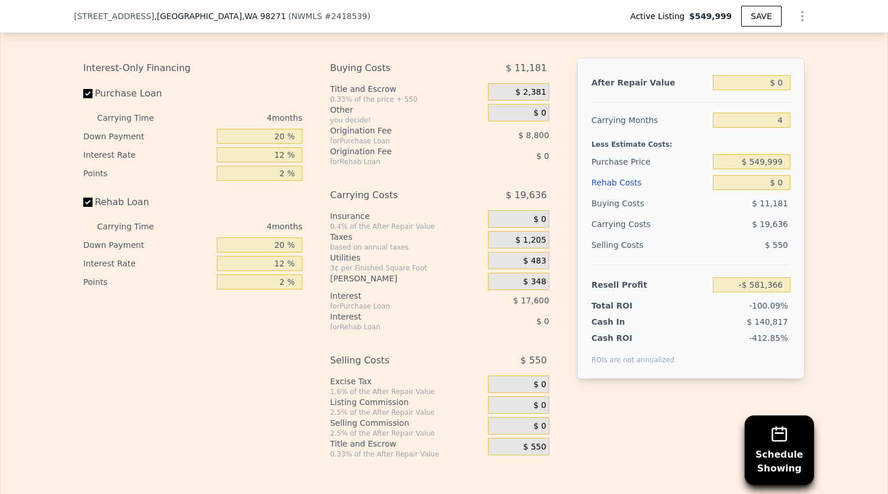
scroll to position [1710, 0]
click at [778, 90] on input "$ 0" at bounding box center [751, 82] width 77 height 15
type input "$ 55"
type input "-$ 581,314"
type input "$ 55,000"
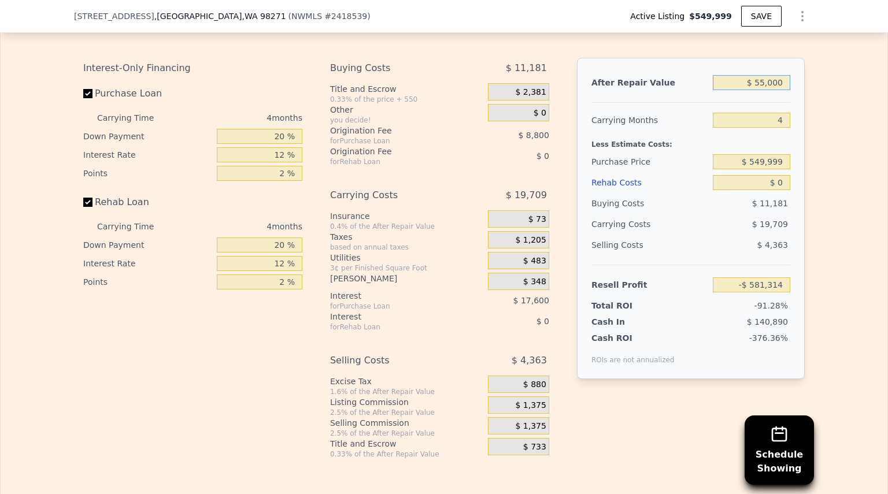
type input "-$ 576,255"
type input "$ 550,000"
type input "-$ 70,231"
type input "$ 550,000"
click at [780, 128] on input "4" at bounding box center [751, 120] width 77 height 15
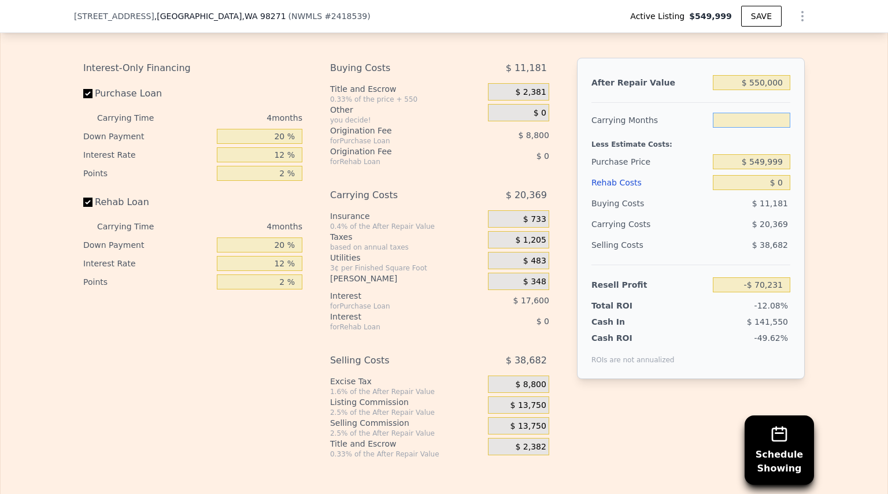
type input "1"
type input "-$ 54,954"
type input "1"
click at [781, 169] on input "$ 549,999" at bounding box center [751, 161] width 77 height 15
type input "$ 5"
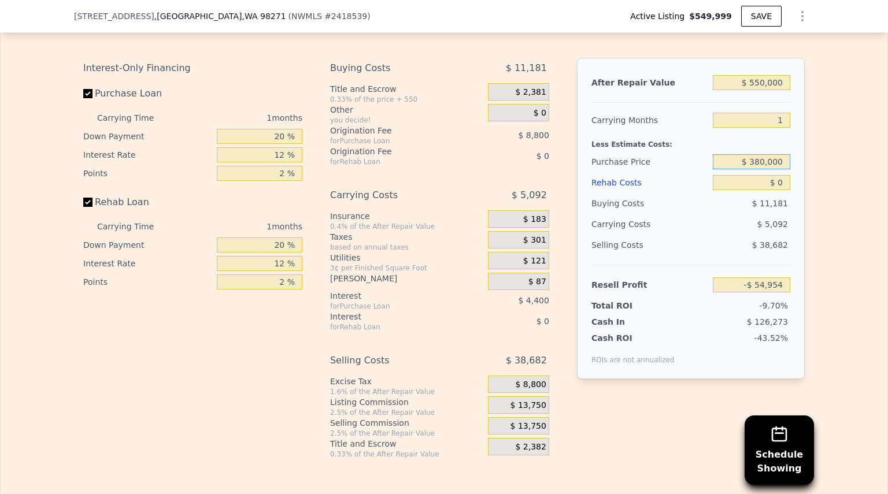
type input "$ 380,000"
click at [781, 190] on input "$ 0" at bounding box center [751, 182] width 77 height 15
type input "$ 119,691"
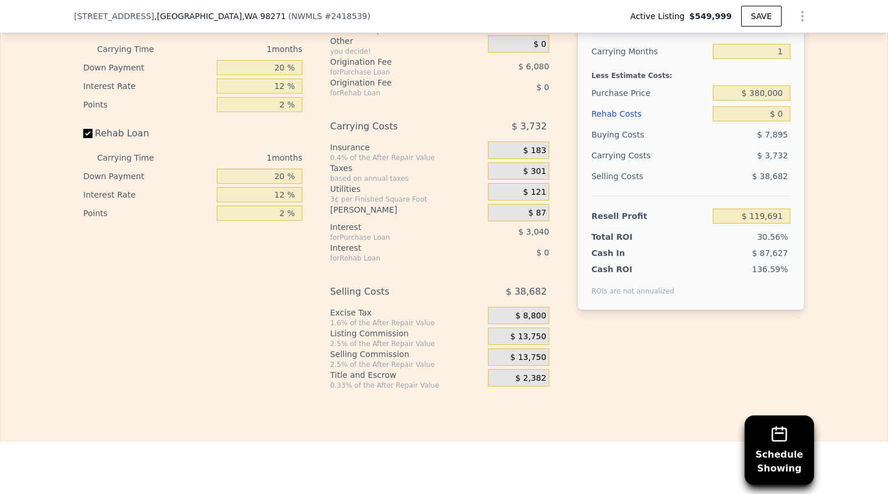
click at [540, 342] on span "$ 13,750" at bounding box center [528, 337] width 36 height 10
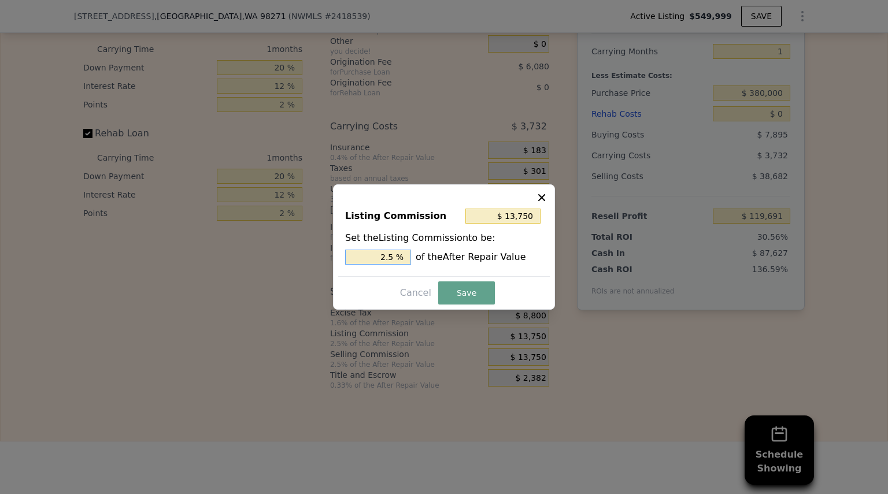
click at [395, 260] on input "2.5 %" at bounding box center [378, 257] width 66 height 15
type input "$ 11,000"
type input "2 %"
type input "$ 0"
type input "0 %"
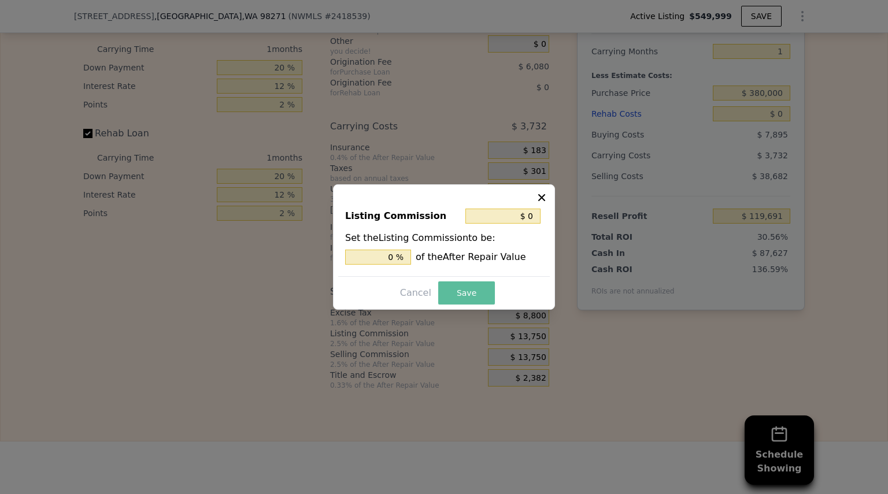
click at [449, 290] on button "Save" at bounding box center [466, 292] width 57 height 23
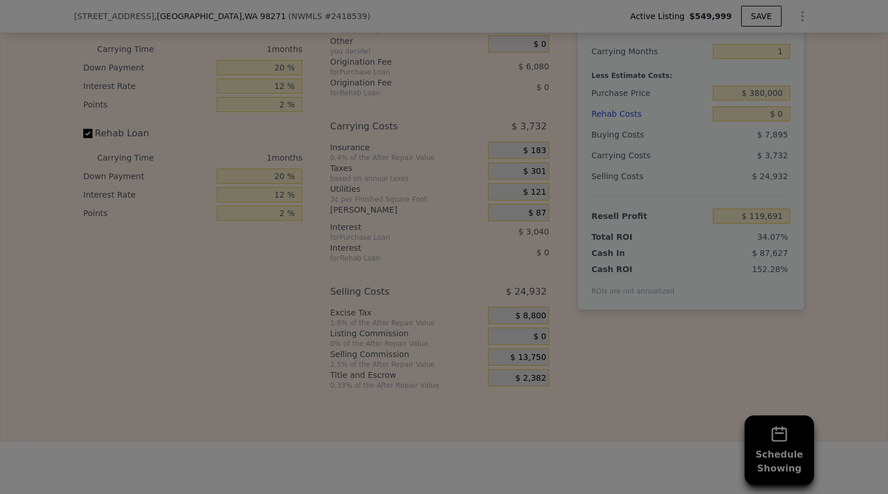
type input "$ 133,441"
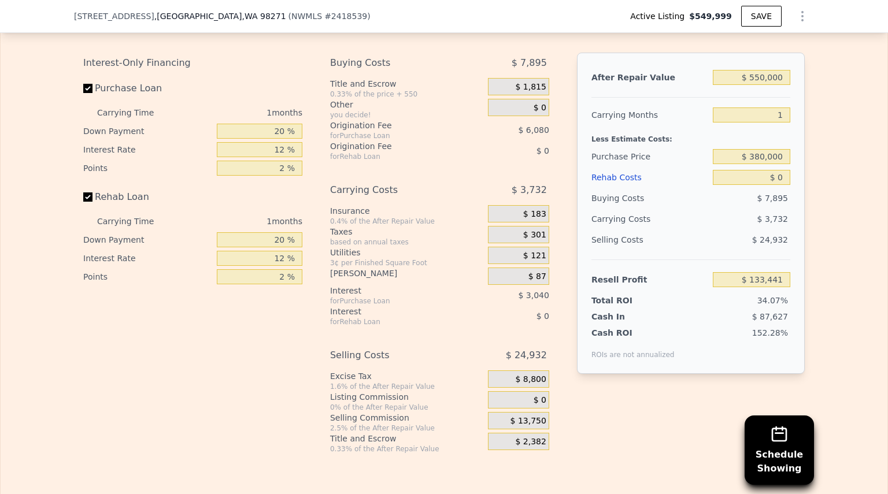
scroll to position [1714, 0]
click at [761, 165] on input "$ 380,000" at bounding box center [751, 157] width 77 height 15
type input "$ 300,000"
click at [781, 186] on input "$ 0" at bounding box center [751, 178] width 77 height 15
type input "$ 215,627"
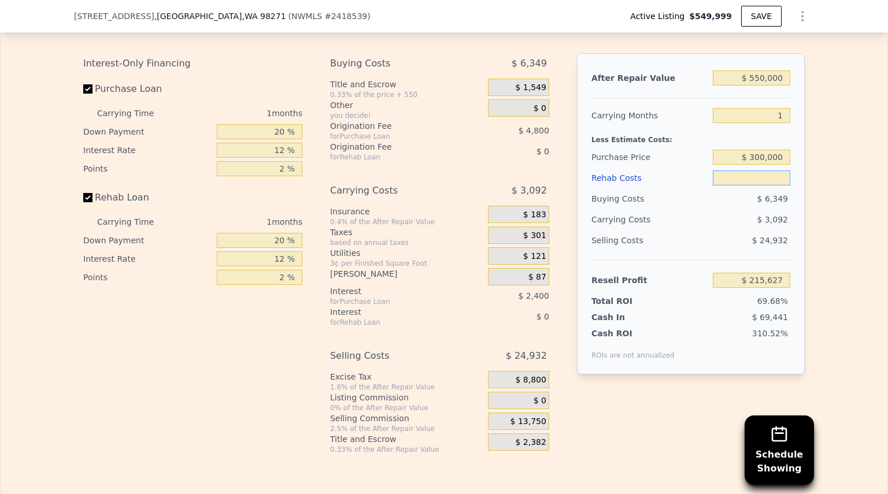
type input "$ 8"
type input "$ 215,619"
type input "$ 85"
type input "$ 215,540"
type input "$ 85,000"
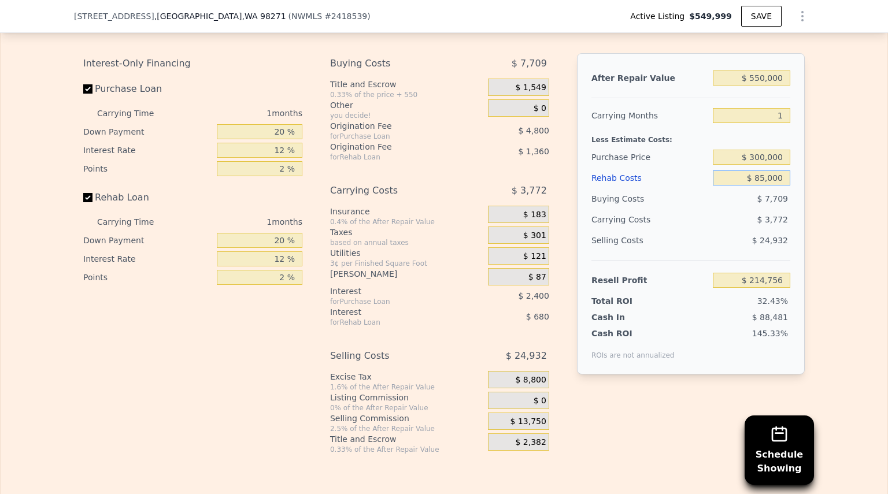
type input "$ 128,587"
type input "$ 85,000"
click at [846, 253] on div "Edit the assumptions in yellow boxes. Input profit to calculate an offer price.…" at bounding box center [444, 230] width 887 height 447
